Goal: Task Accomplishment & Management: Use online tool/utility

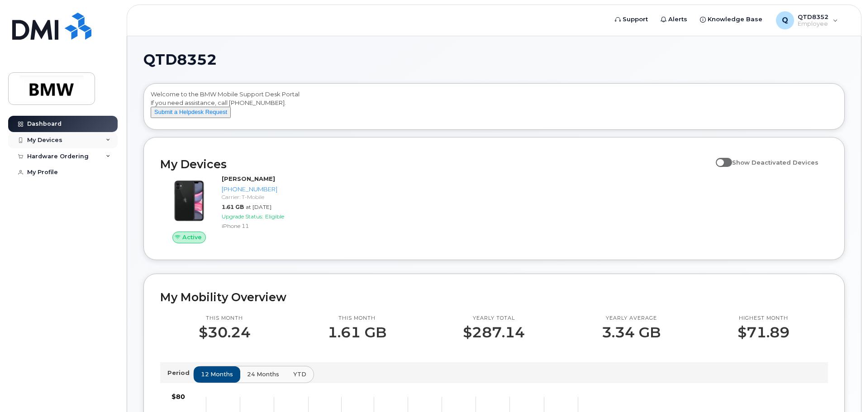
click at [80, 139] on div "My Devices" at bounding box center [62, 140] width 109 height 16
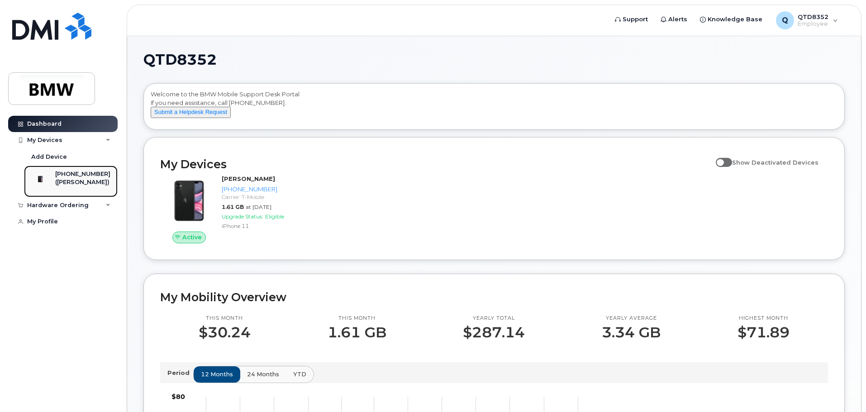
click at [75, 179] on div "([PERSON_NAME])" at bounding box center [82, 182] width 55 height 8
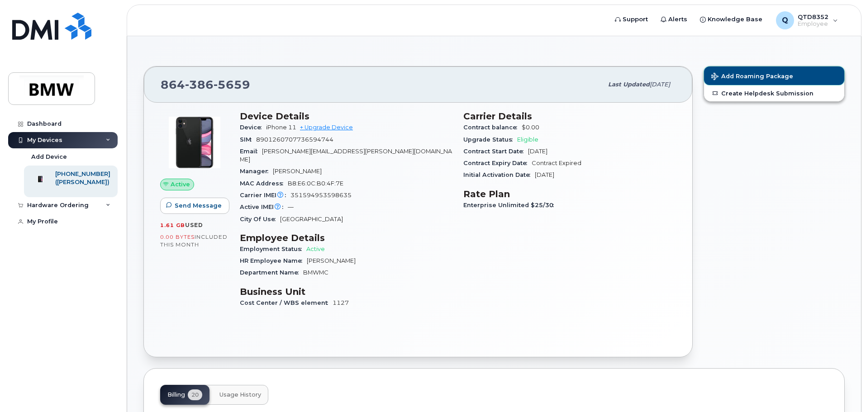
click at [773, 77] on span "Add Roaming Package" at bounding box center [752, 77] width 82 height 9
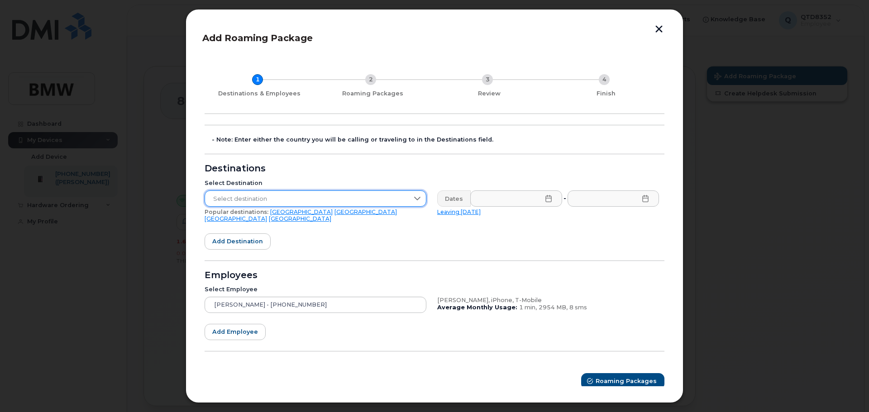
click at [255, 199] on span "Select destination" at bounding box center [307, 199] width 204 height 16
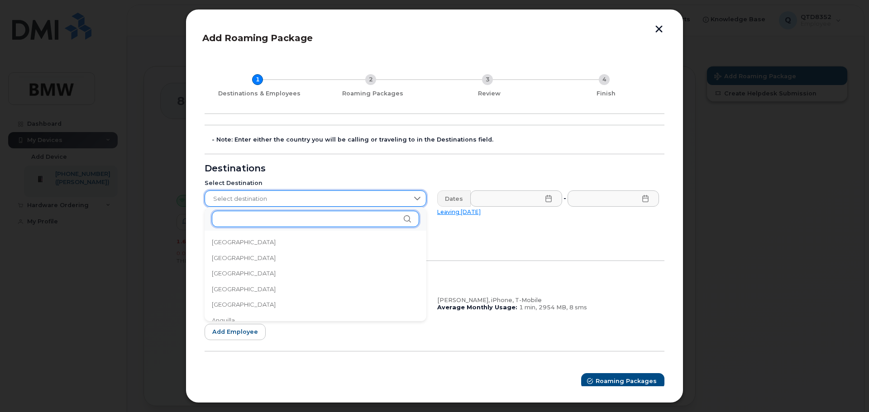
click at [255, 213] on input "text" at bounding box center [315, 219] width 207 height 16
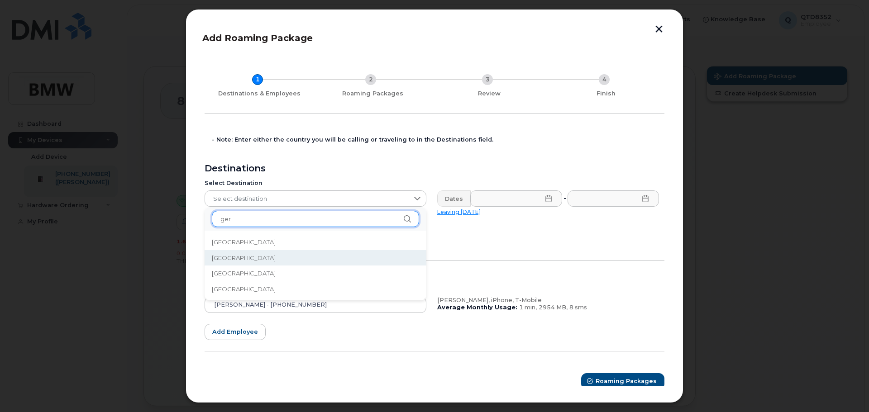
type input "ger"
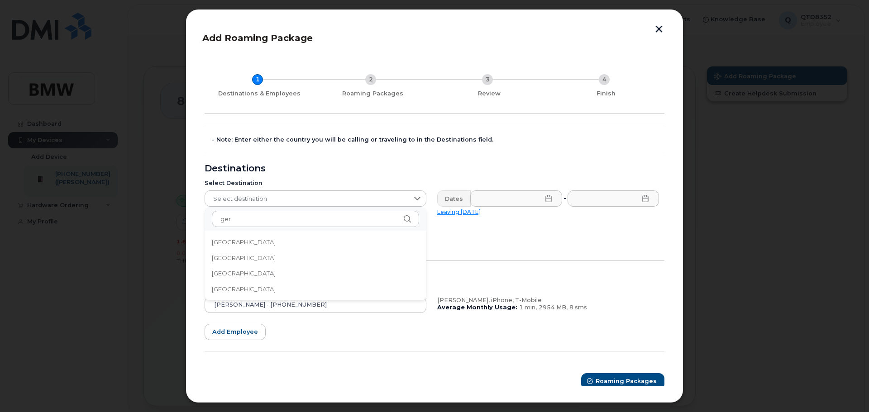
click at [241, 260] on li "[GEOGRAPHIC_DATA]" at bounding box center [316, 258] width 222 height 16
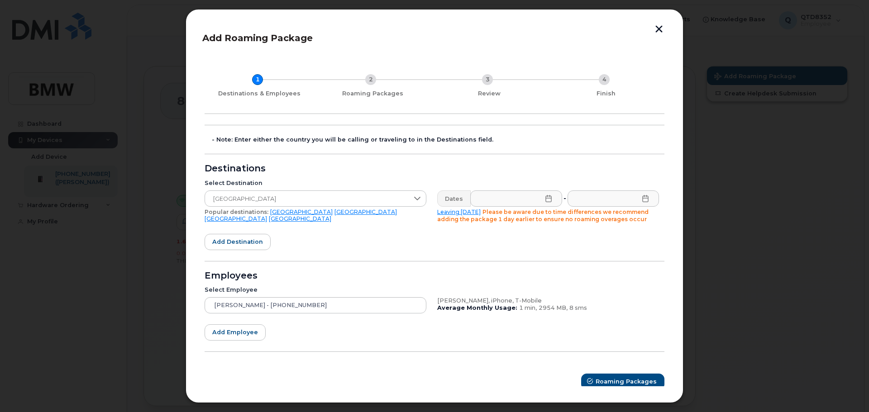
click at [548, 200] on icon at bounding box center [548, 198] width 6 height 7
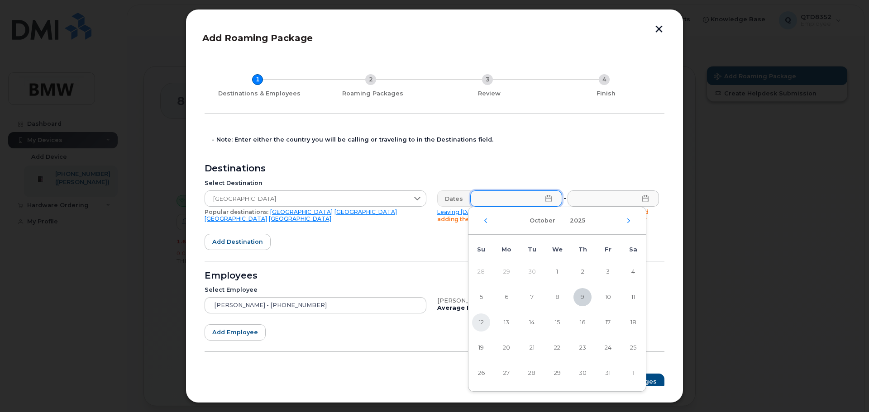
click at [479, 320] on span "12" at bounding box center [481, 323] width 18 height 18
type input "[DATE]"
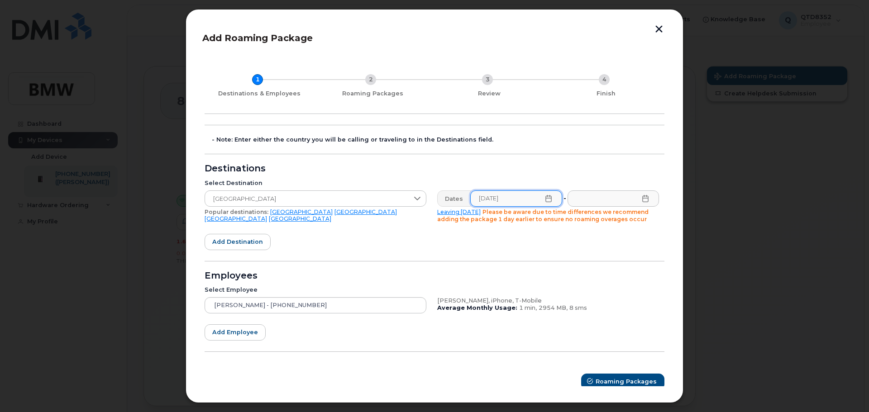
click at [643, 197] on icon at bounding box center [645, 198] width 7 height 7
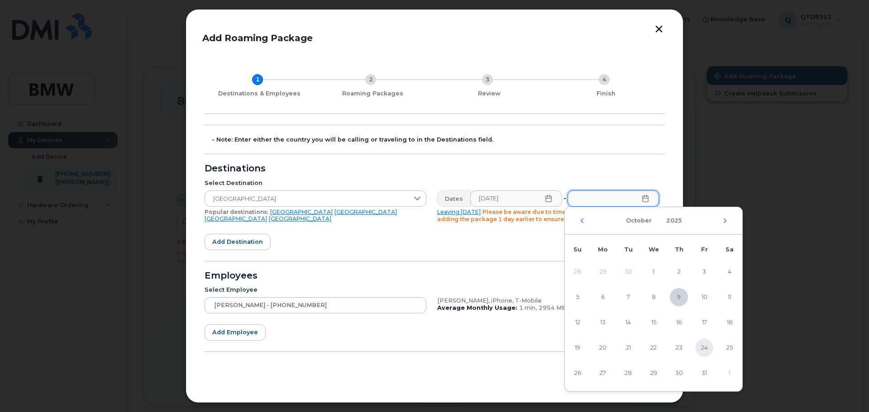
click at [705, 349] on span "24" at bounding box center [704, 348] width 18 height 18
type input "[DATE]"
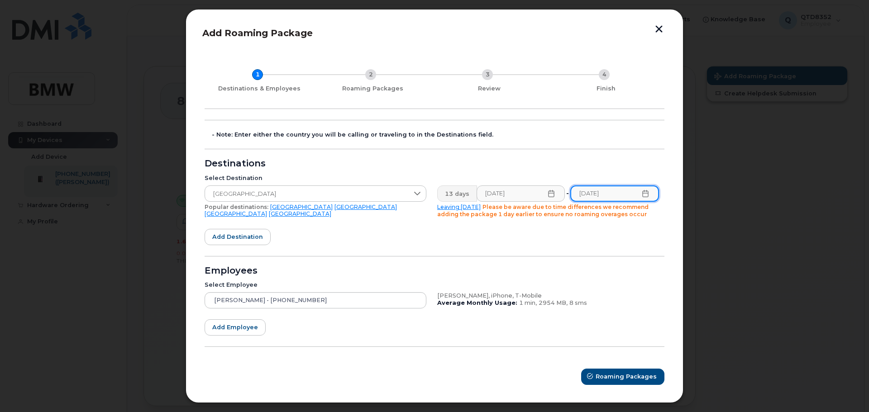
scroll to position [6, 0]
click at [630, 375] on span "Roaming Packages" at bounding box center [626, 375] width 61 height 9
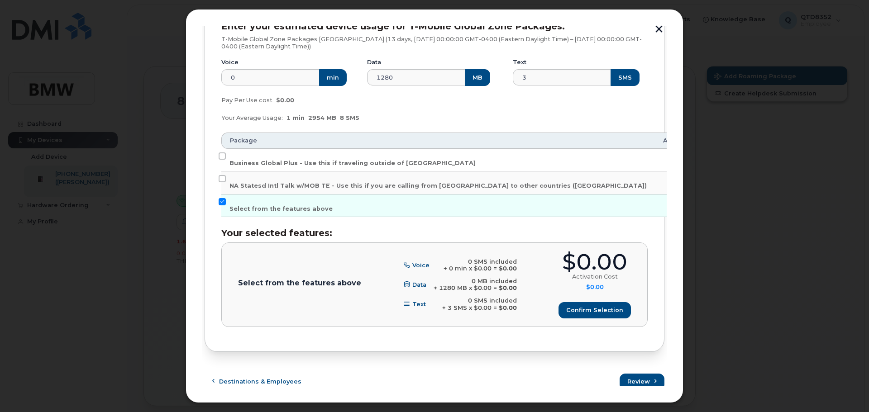
scroll to position [152, 0]
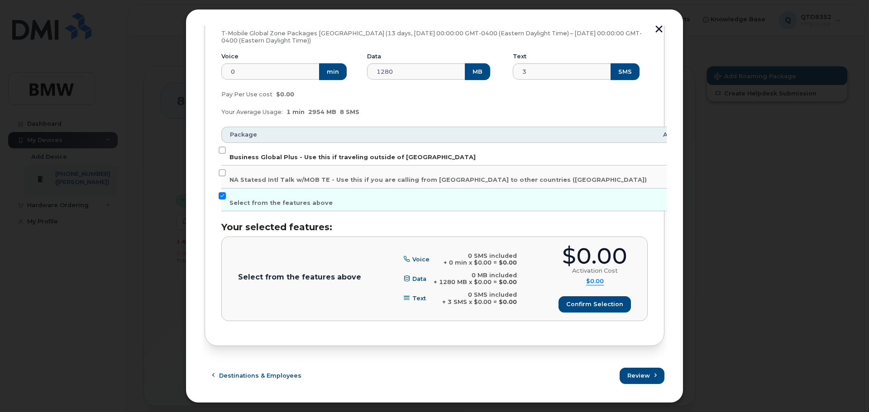
click at [297, 158] on span "Business Global Plus - Use this if traveling outside of [GEOGRAPHIC_DATA]" at bounding box center [352, 157] width 246 height 7
click at [226, 154] on input "Business Global Plus - Use this if traveling outside of [GEOGRAPHIC_DATA]" at bounding box center [222, 150] width 7 height 7
checkbox input "true"
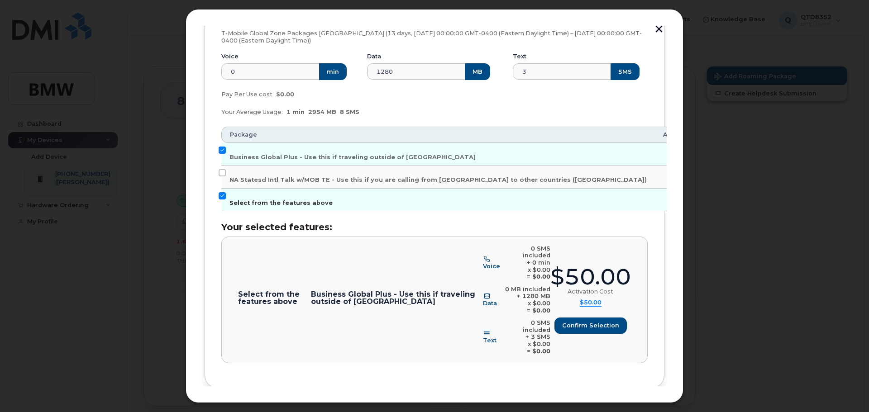
click at [220, 195] on input "Select from the features above" at bounding box center [222, 195] width 7 height 7
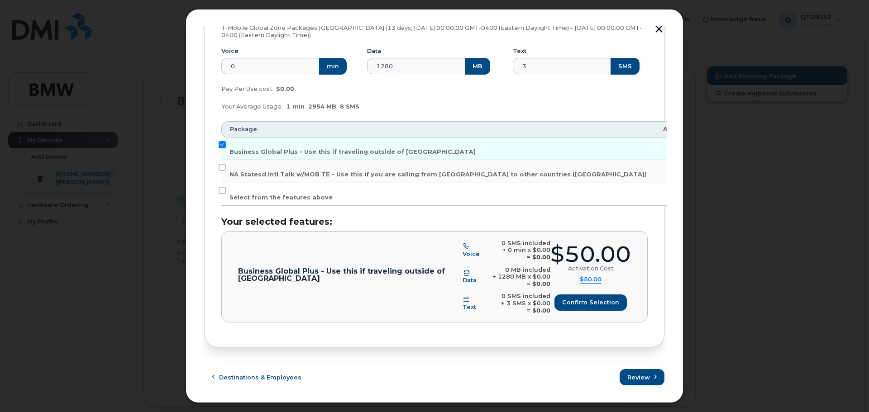
scroll to position [159, 0]
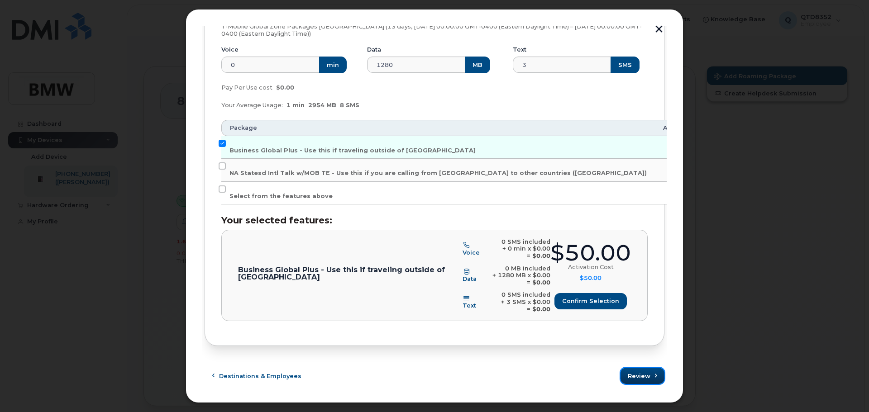
click at [644, 377] on span "Review" at bounding box center [639, 376] width 23 height 9
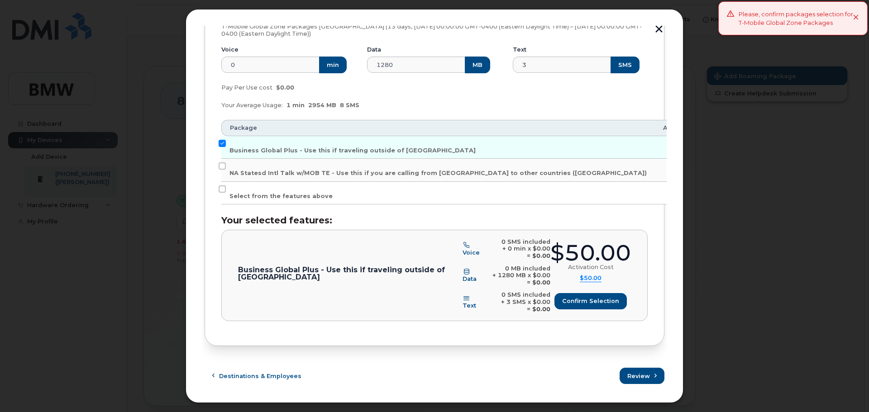
click at [216, 188] on div "[PERSON_NAME] ([PHONE_NUMBER]), iPhone, T-Mobile Enter your estimated device us…" at bounding box center [435, 161] width 460 height 369
click at [221, 187] on input "Select from the features above" at bounding box center [222, 189] width 7 height 7
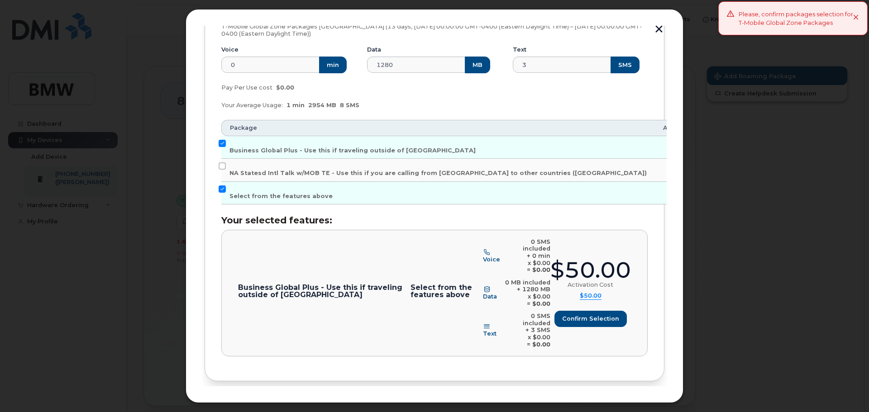
click at [643, 407] on span "Review" at bounding box center [639, 411] width 23 height 9
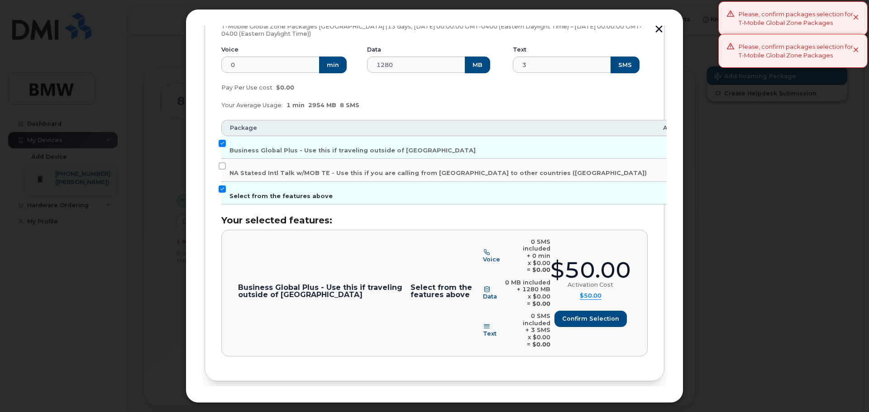
click at [221, 190] on input "Select from the features above" at bounding box center [222, 189] width 7 height 7
checkbox input "false"
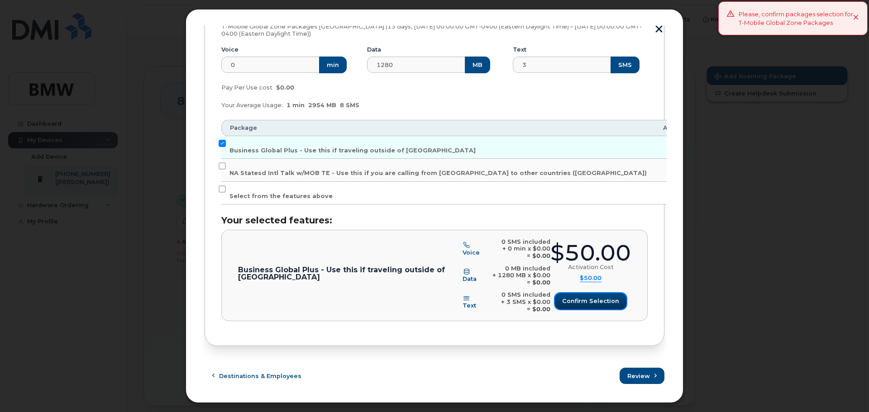
click at [594, 304] on span "Confirm selection" at bounding box center [590, 301] width 57 height 9
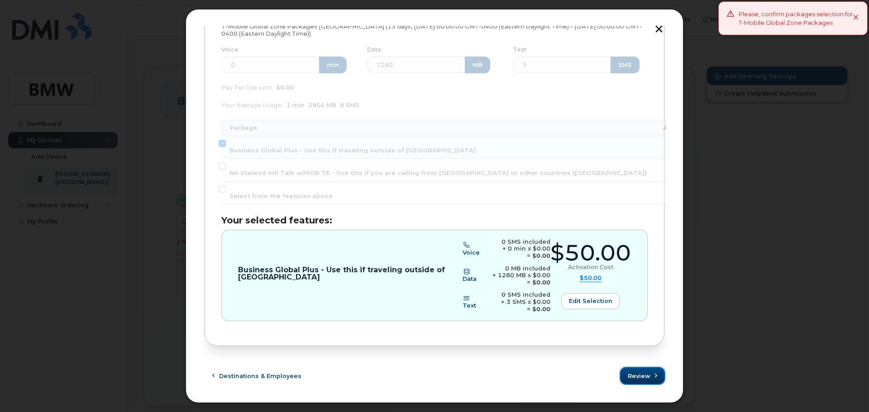
click at [634, 376] on span "Review" at bounding box center [639, 376] width 23 height 9
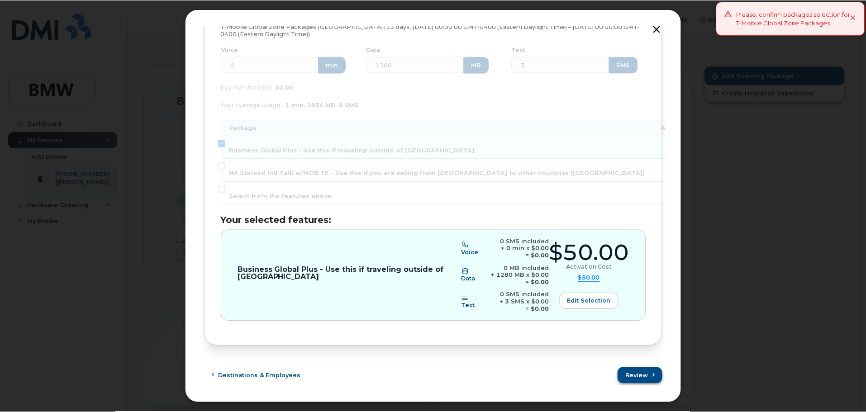
scroll to position [0, 0]
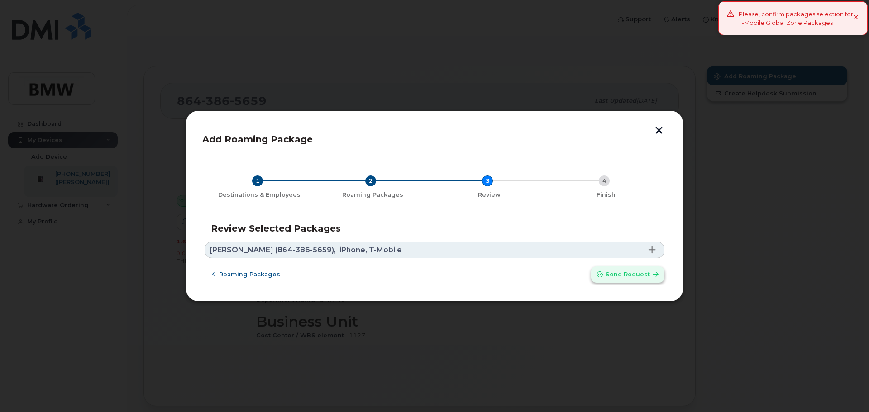
click at [609, 275] on span "Send request" at bounding box center [627, 274] width 44 height 9
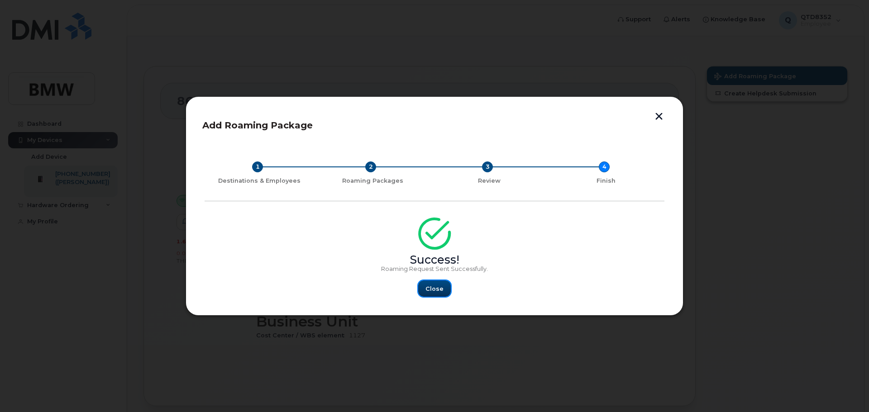
click at [434, 286] on span "Close" at bounding box center [434, 289] width 18 height 9
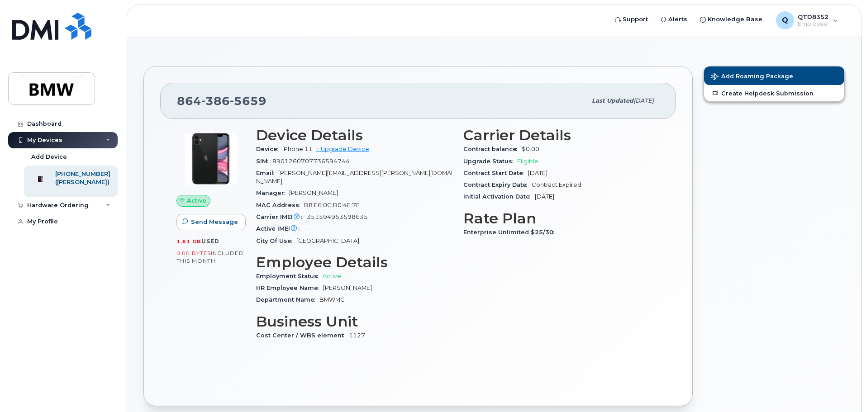
click at [728, 171] on div "Add Roaming Package Create Helpdesk Submission" at bounding box center [774, 236] width 152 height 351
